Goal: Task Accomplishment & Management: Understand process/instructions

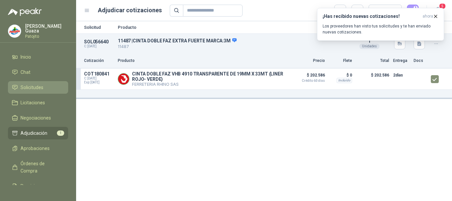
click at [24, 91] on span "Solicitudes" at bounding box center [32, 87] width 23 height 7
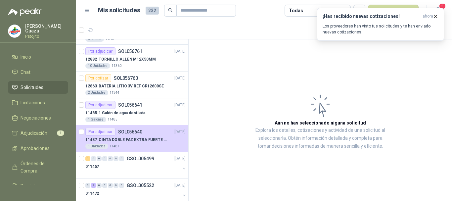
scroll to position [166, 0]
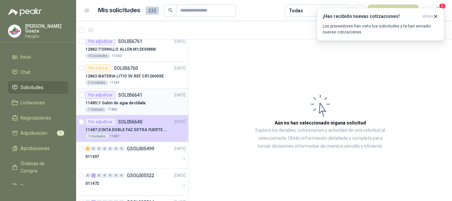
click at [162, 96] on div "Por adjudicar SOL056641 [DATE]" at bounding box center [135, 95] width 100 height 8
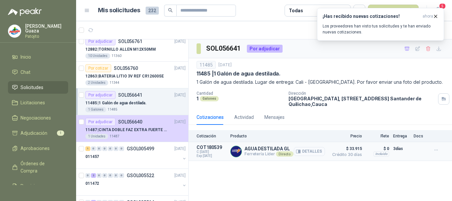
click at [306, 151] on button "Detalles" at bounding box center [309, 151] width 31 height 9
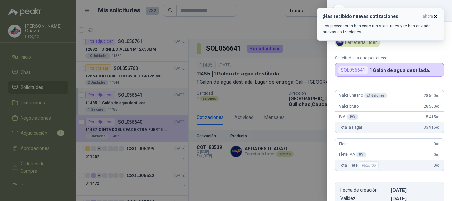
click at [435, 13] on button "¡Has recibido nuevas cotizaciones! ahora Los proveedores han visto tus solicitu…" at bounding box center [380, 24] width 127 height 33
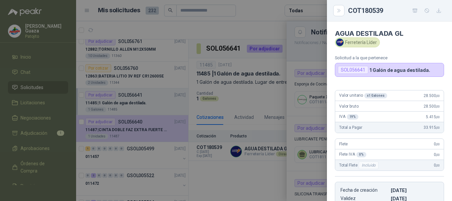
click at [273, 100] on div at bounding box center [226, 100] width 452 height 201
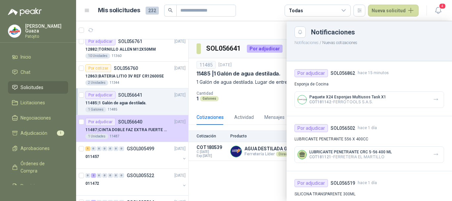
click at [272, 96] on div at bounding box center [264, 111] width 376 height 180
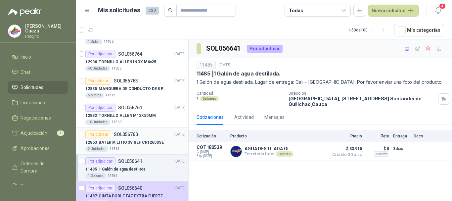
scroll to position [66, 0]
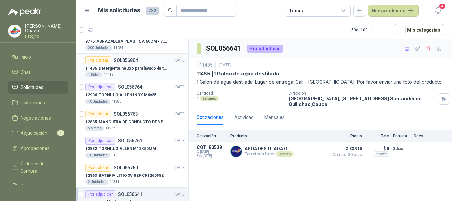
click at [133, 70] on p "11486 | Detergente neutro para lavado de tanques y maquinas." at bounding box center [126, 68] width 82 height 6
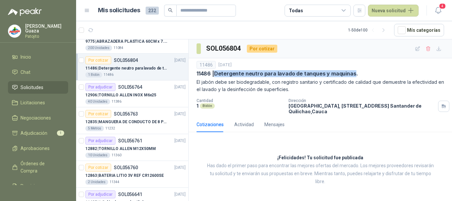
drag, startPoint x: 217, startPoint y: 74, endPoint x: 352, endPoint y: 75, distance: 135.4
click at [352, 75] on p "11486 | Detergente neutro para lavado de tanques y maquinas." at bounding box center [277, 73] width 161 height 7
copy p "Detergente neutro para lavado de tanques y maquinas"
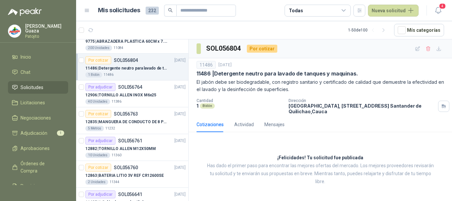
click at [232, 105] on div "1 Bidón" at bounding box center [240, 106] width 87 height 6
drag, startPoint x: 218, startPoint y: 74, endPoint x: 292, endPoint y: 73, distance: 74.2
click at [292, 73] on p "11486 | Detergente neutro para lavado de tanques y maquinas." at bounding box center [277, 73] width 161 height 7
click at [234, 101] on p "Cantidad" at bounding box center [240, 100] width 87 height 5
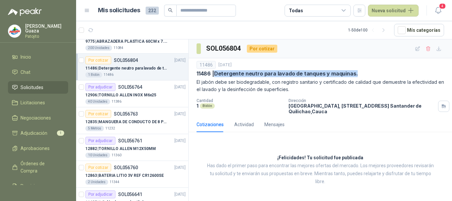
drag, startPoint x: 216, startPoint y: 73, endPoint x: 354, endPoint y: 73, distance: 138.1
click at [354, 73] on div "11486 | Detergente neutro para lavado de tanques y maquinas." at bounding box center [321, 73] width 248 height 7
copy p "Detergente neutro para lavado de tanques y maquinas."
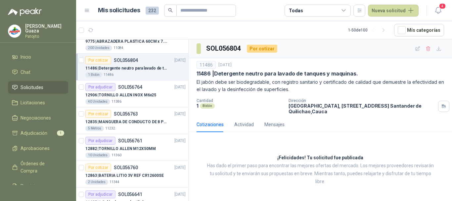
click at [224, 103] on p "Cantidad" at bounding box center [240, 100] width 87 height 5
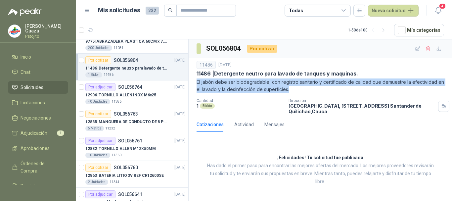
drag, startPoint x: 196, startPoint y: 82, endPoint x: 292, endPoint y: 90, distance: 96.4
click at [292, 90] on div "11486 [DATE] 11486 | Detergente neutro para lavado de tanques y maquinas. El ja…" at bounding box center [321, 87] width 264 height 59
copy p "El jabón debe ser biodegradable, con registro sanitario y certificado de calida…"
